Goal: Task Accomplishment & Management: Use online tool/utility

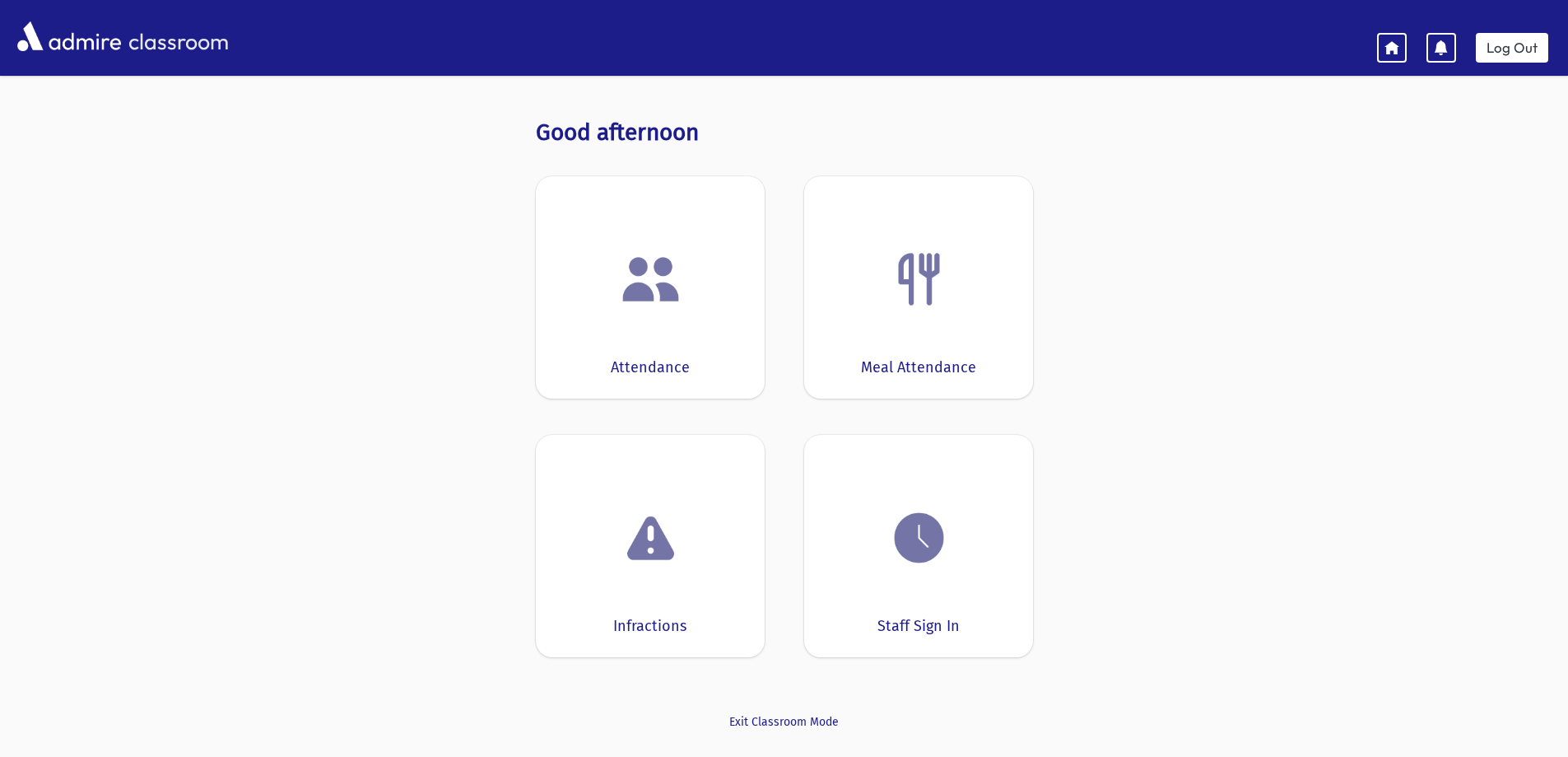
click at [620, 319] on div "Attendance" at bounding box center [650, 287] width 229 height 223
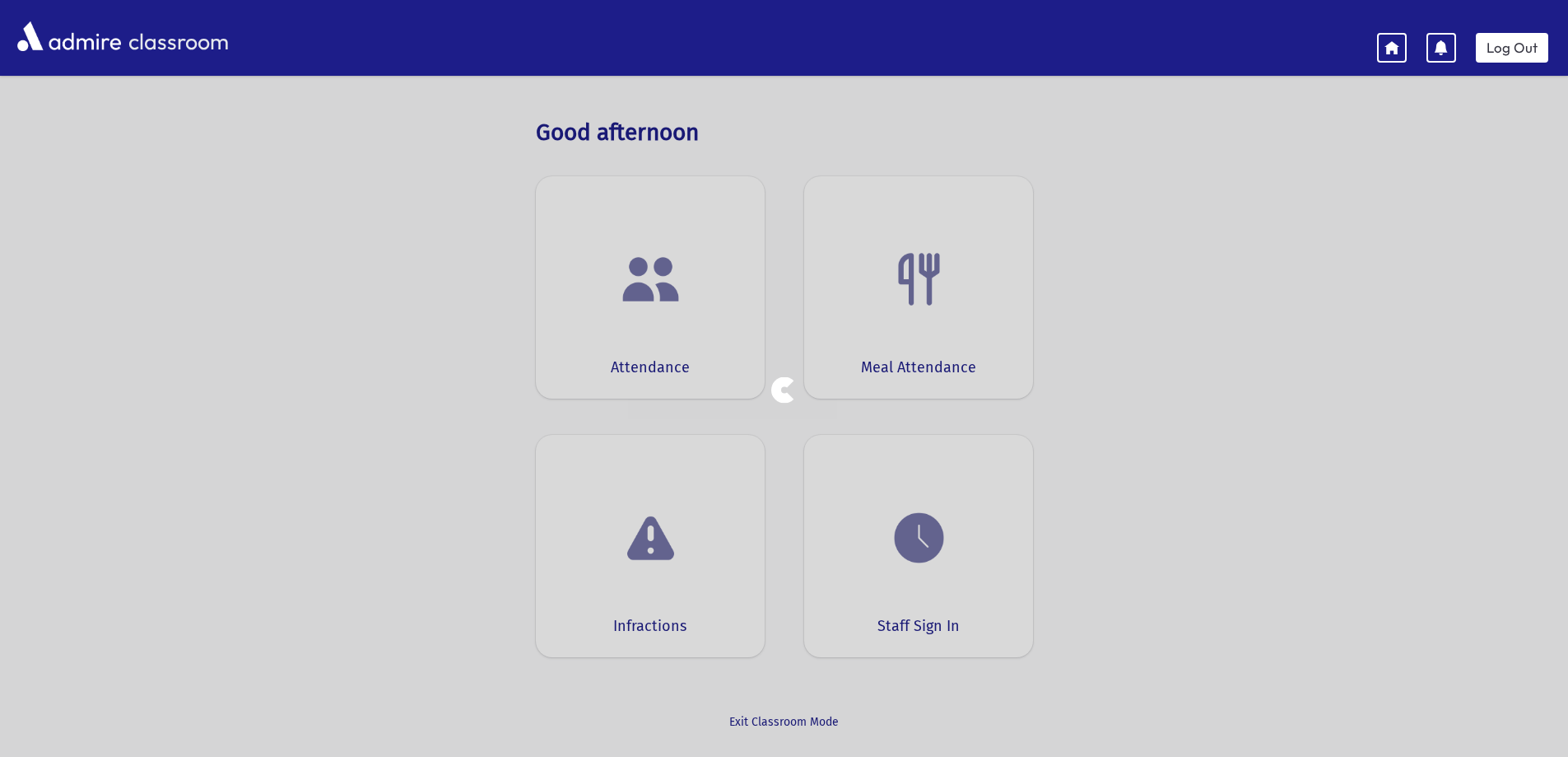
click at [620, 319] on div at bounding box center [784, 378] width 1568 height 757
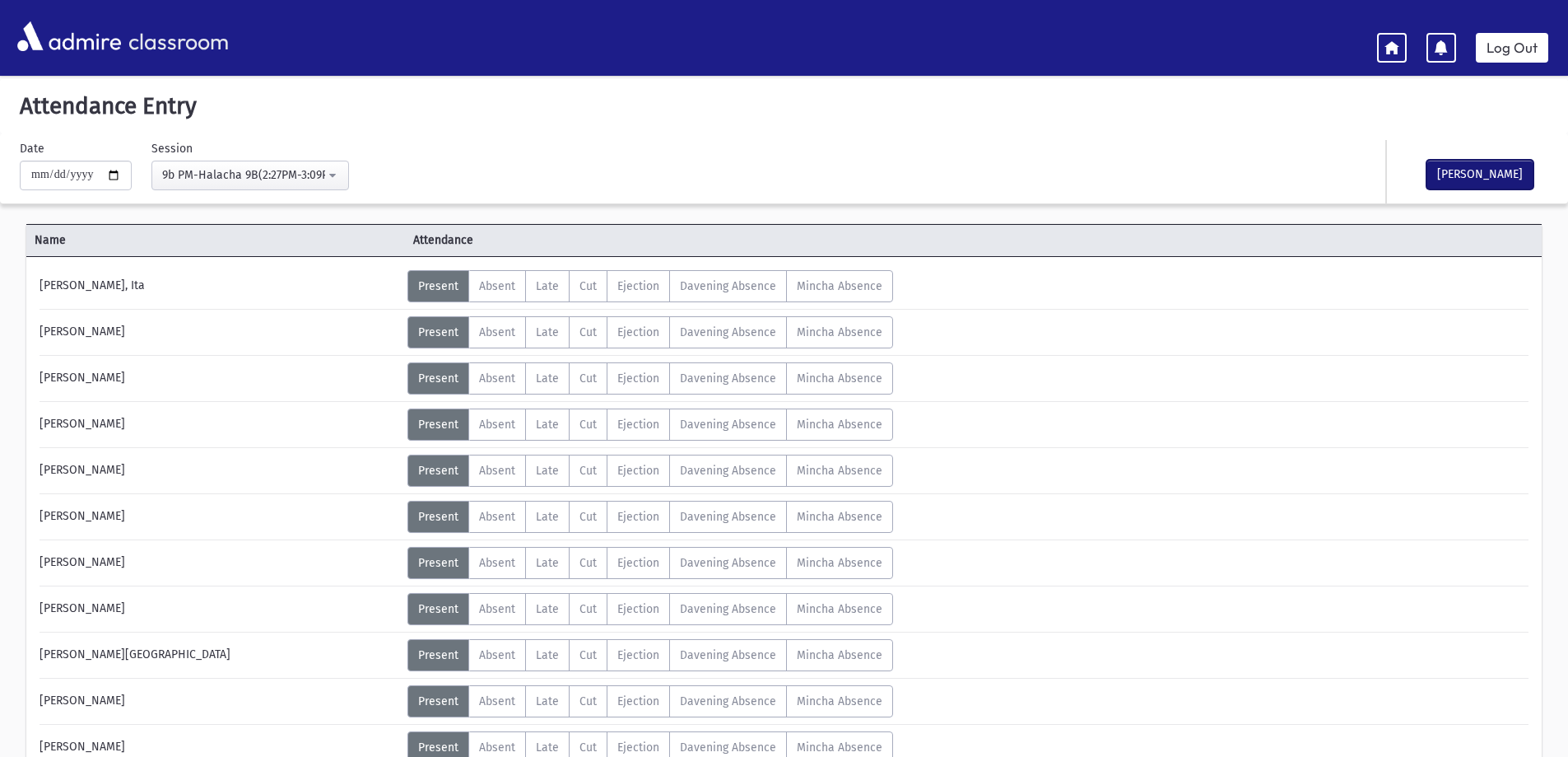
click at [1494, 171] on button "[PERSON_NAME]" at bounding box center [1480, 174] width 107 height 30
click at [1525, 51] on link "Log Out" at bounding box center [1512, 47] width 72 height 30
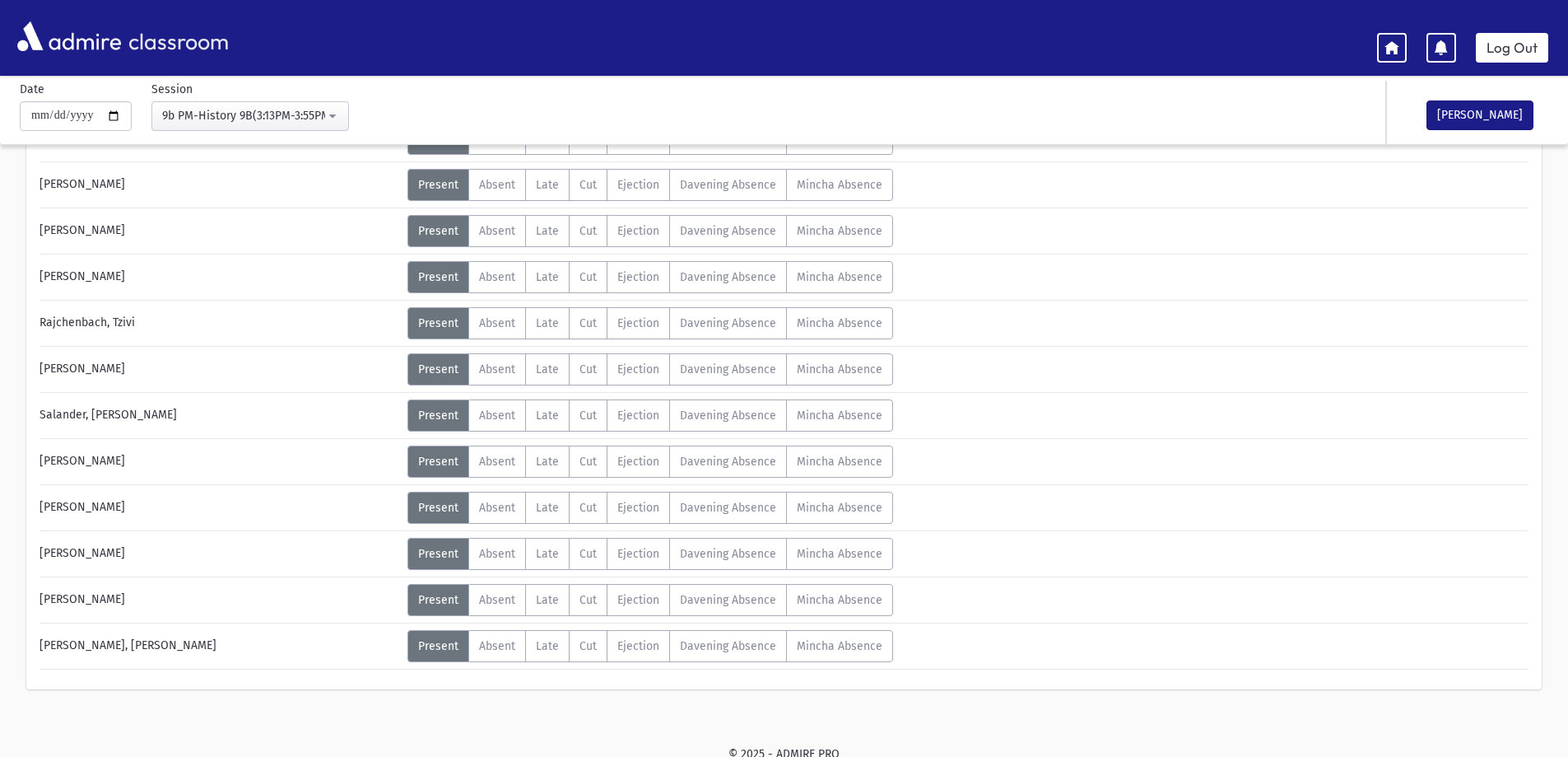
scroll to position [752, 0]
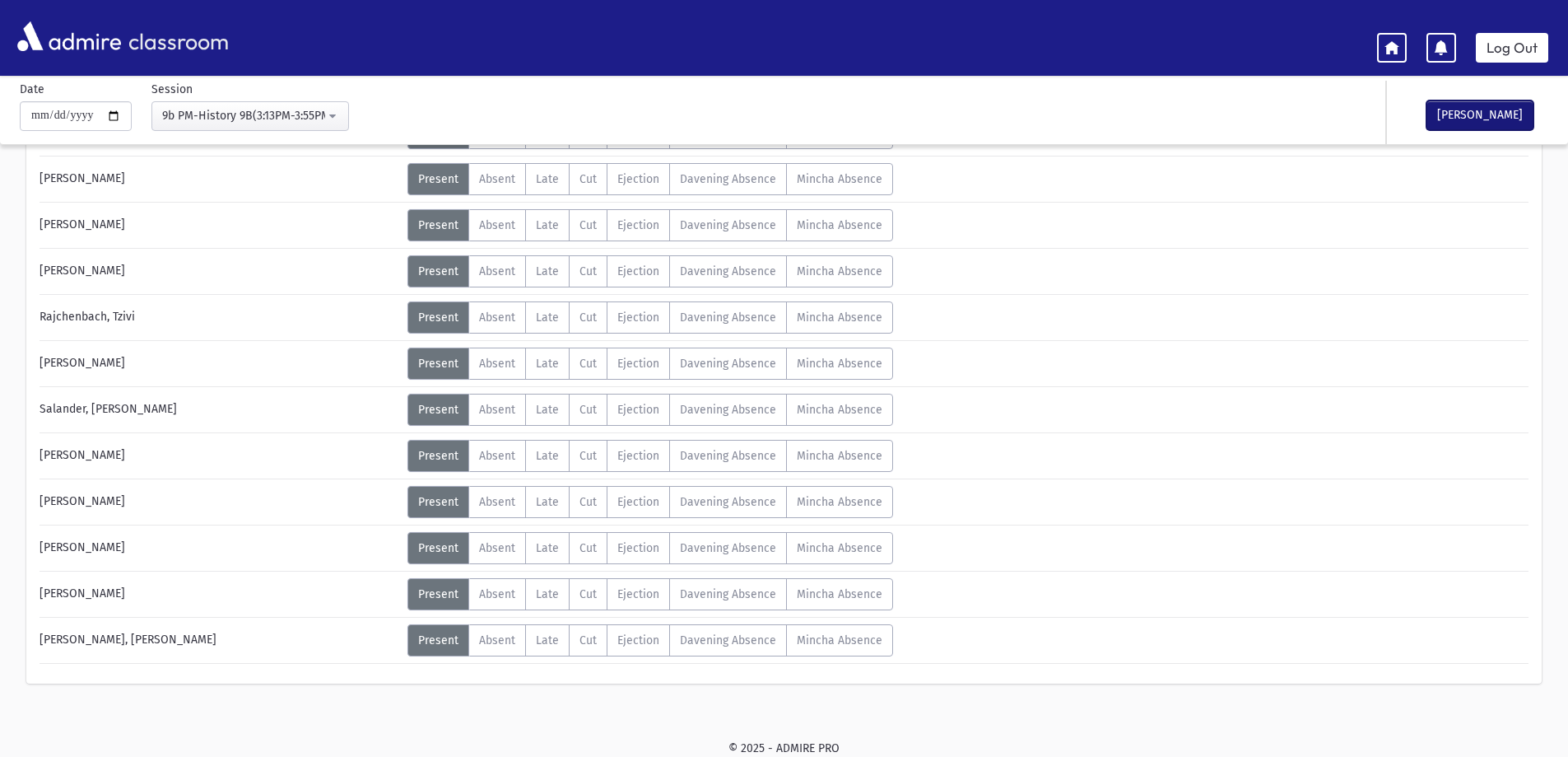
drag, startPoint x: 1500, startPoint y: 124, endPoint x: 1477, endPoint y: 41, distance: 86.1
click at [1497, 87] on div "**********" at bounding box center [784, 41] width 1568 height 1430
click at [1458, 116] on button "[PERSON_NAME]" at bounding box center [1480, 116] width 107 height 30
